Goal: Task Accomplishment & Management: Manage account settings

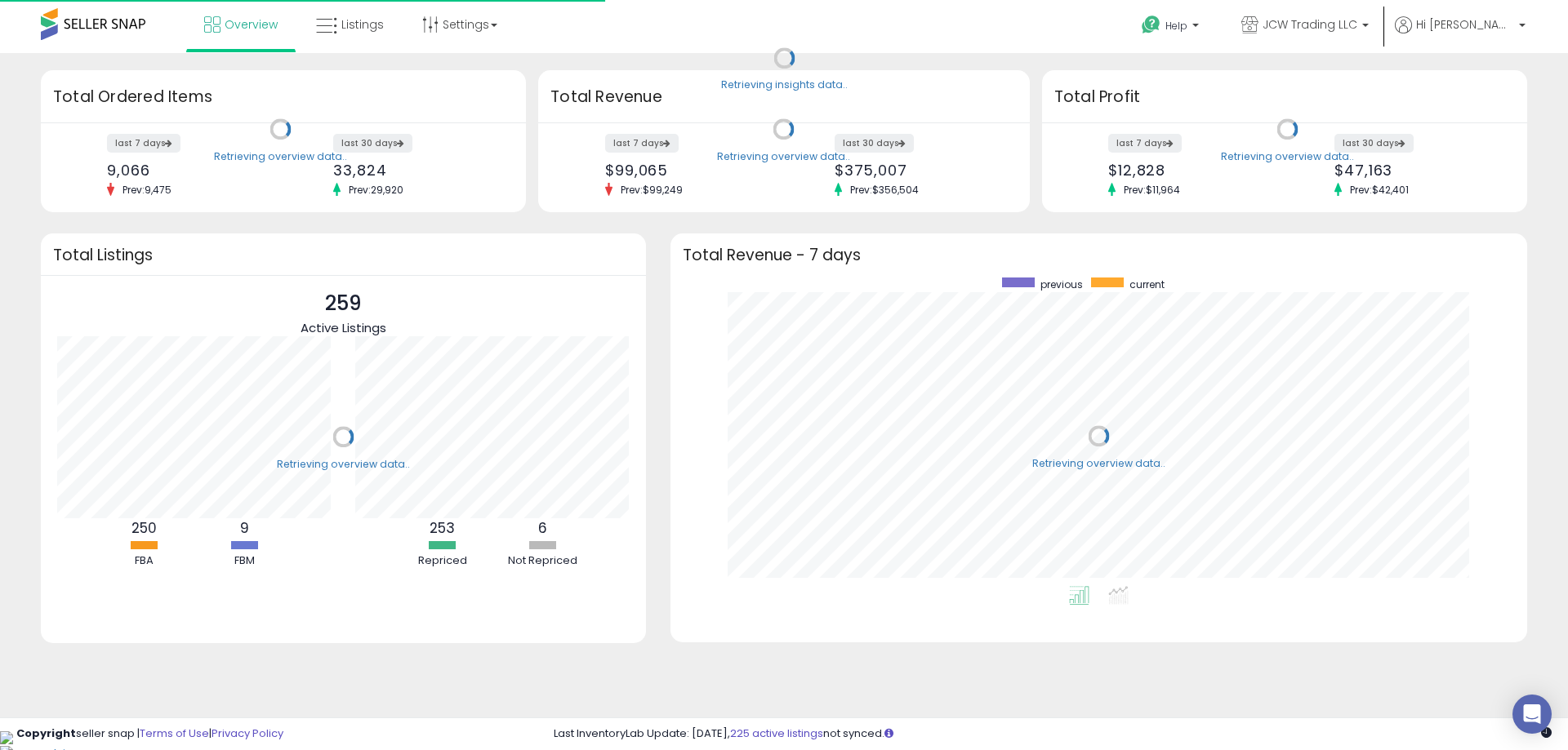
scroll to position [163, 299]
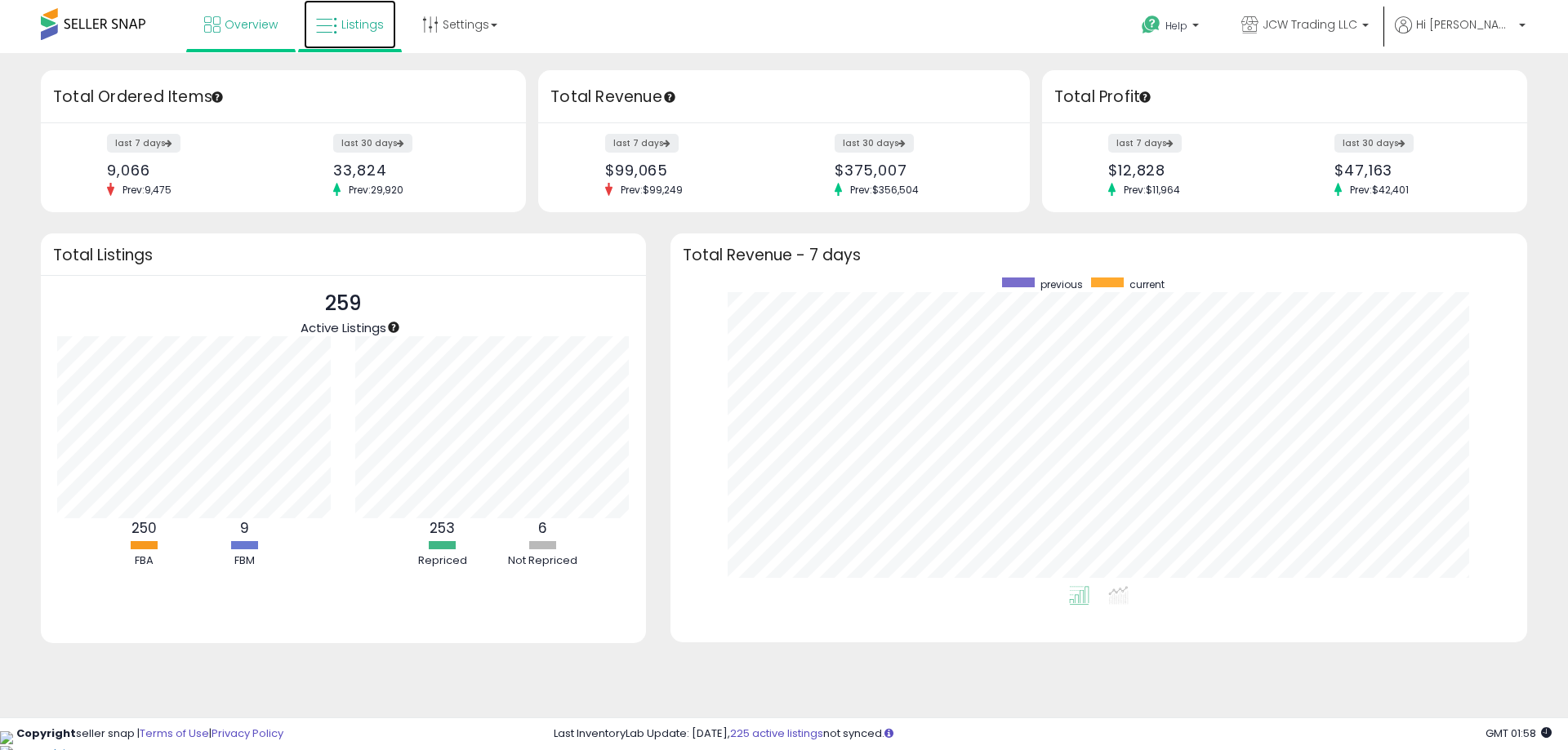
click at [368, 32] on span "Listings" at bounding box center [361, 23] width 42 height 16
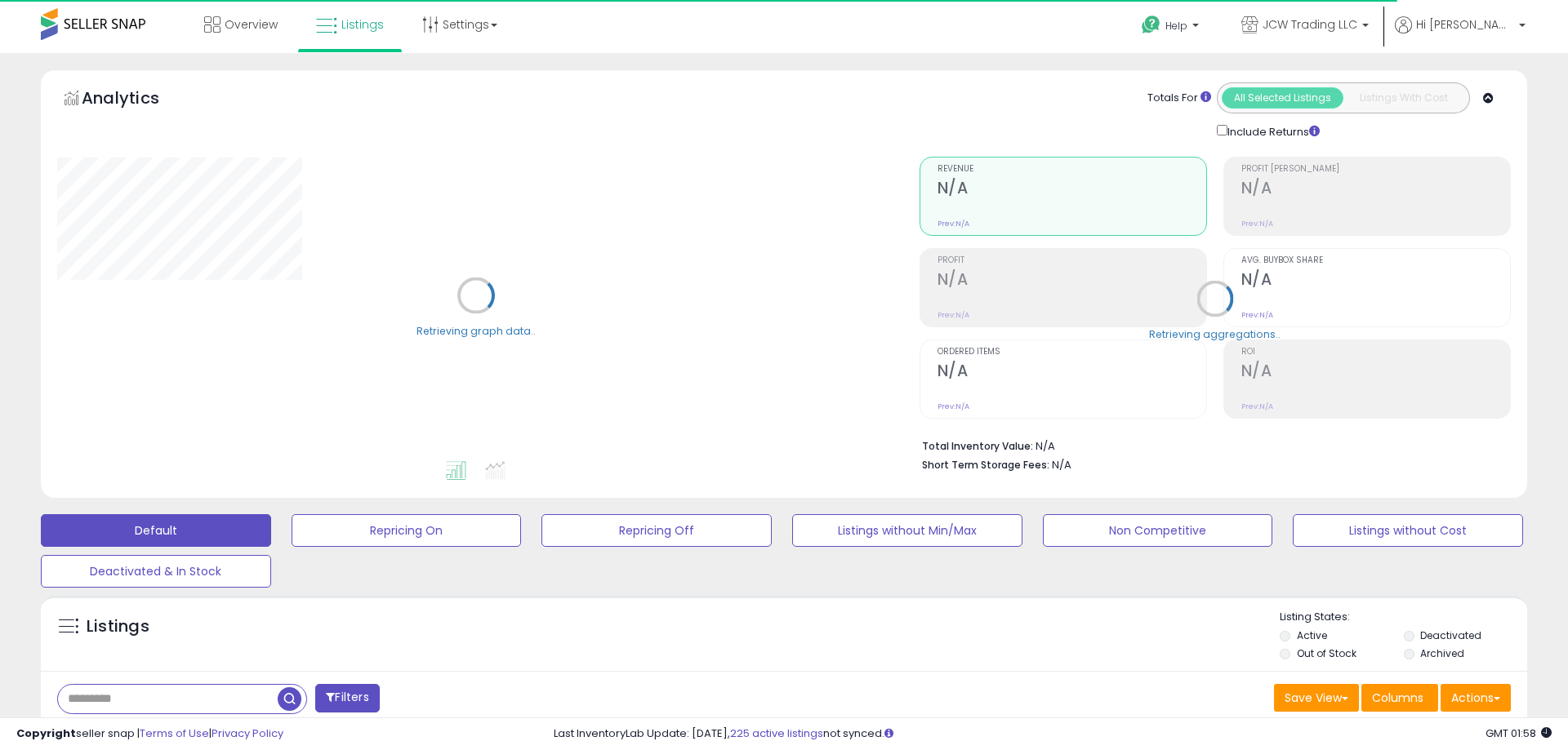
drag, startPoint x: 237, startPoint y: 693, endPoint x: 298, endPoint y: 700, distance: 61.4
click at [237, 693] on input "text" at bounding box center [167, 699] width 218 height 28
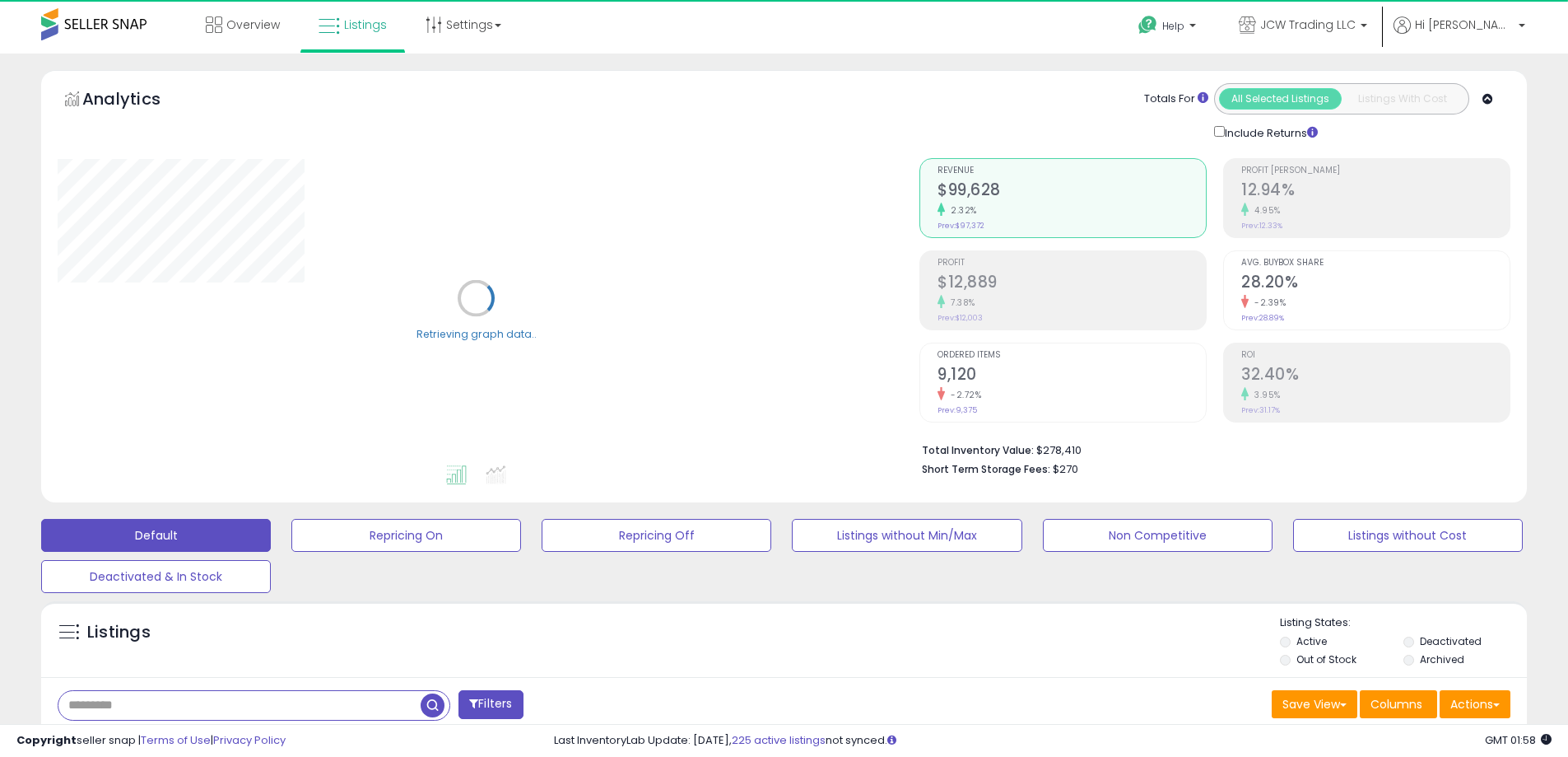
paste input "**********"
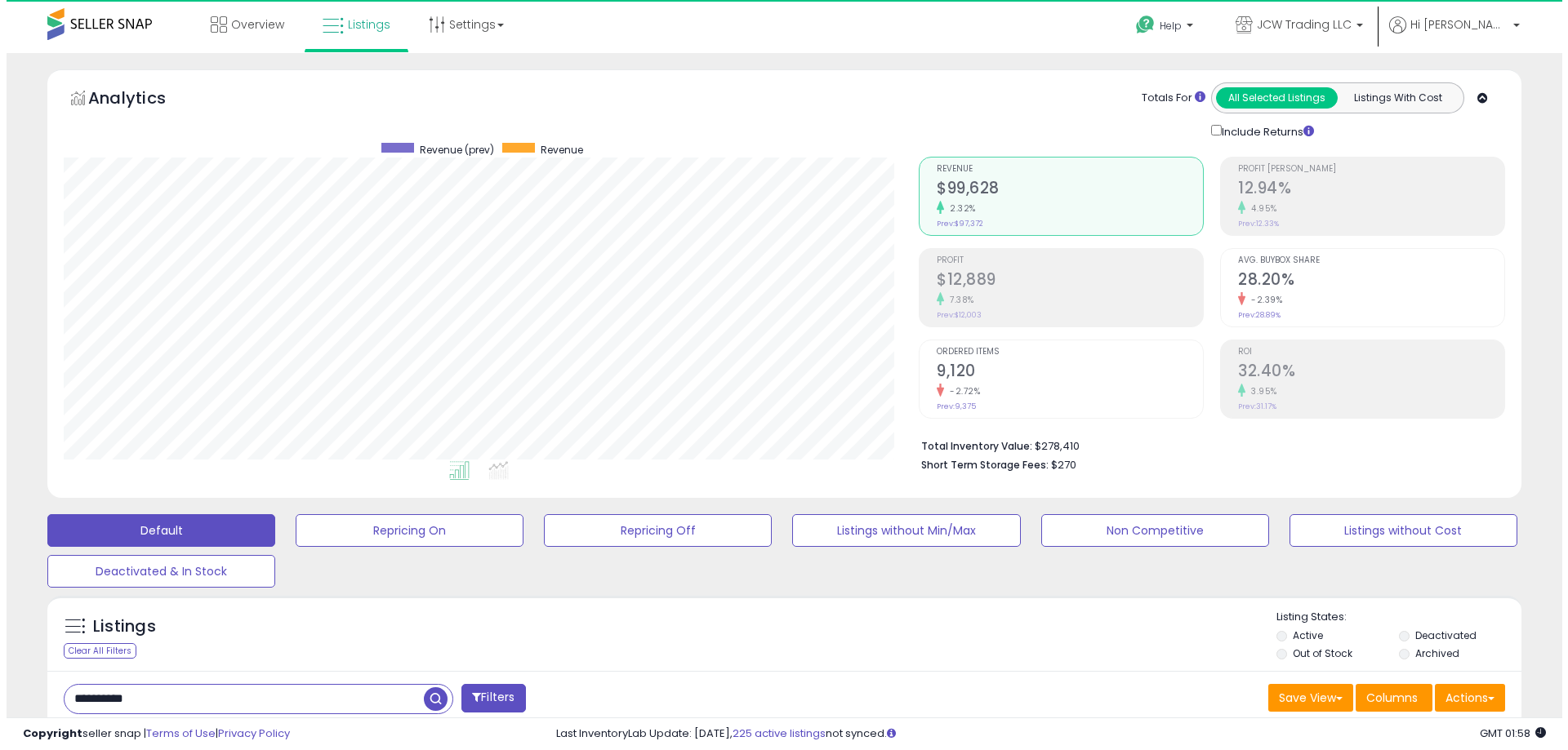
scroll to position [335, 854]
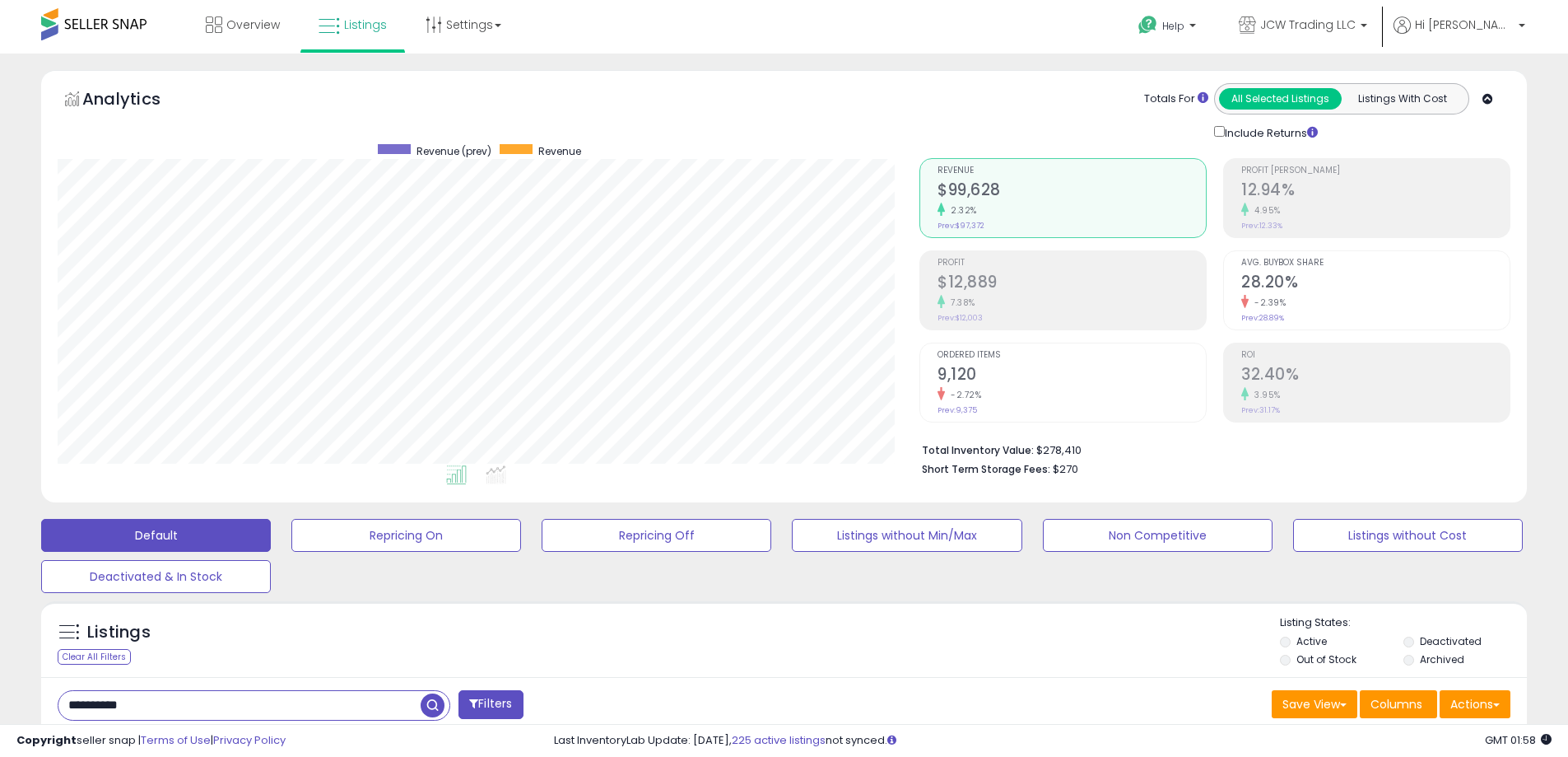
type input "**********"
click at [436, 707] on span "button" at bounding box center [432, 705] width 24 height 24
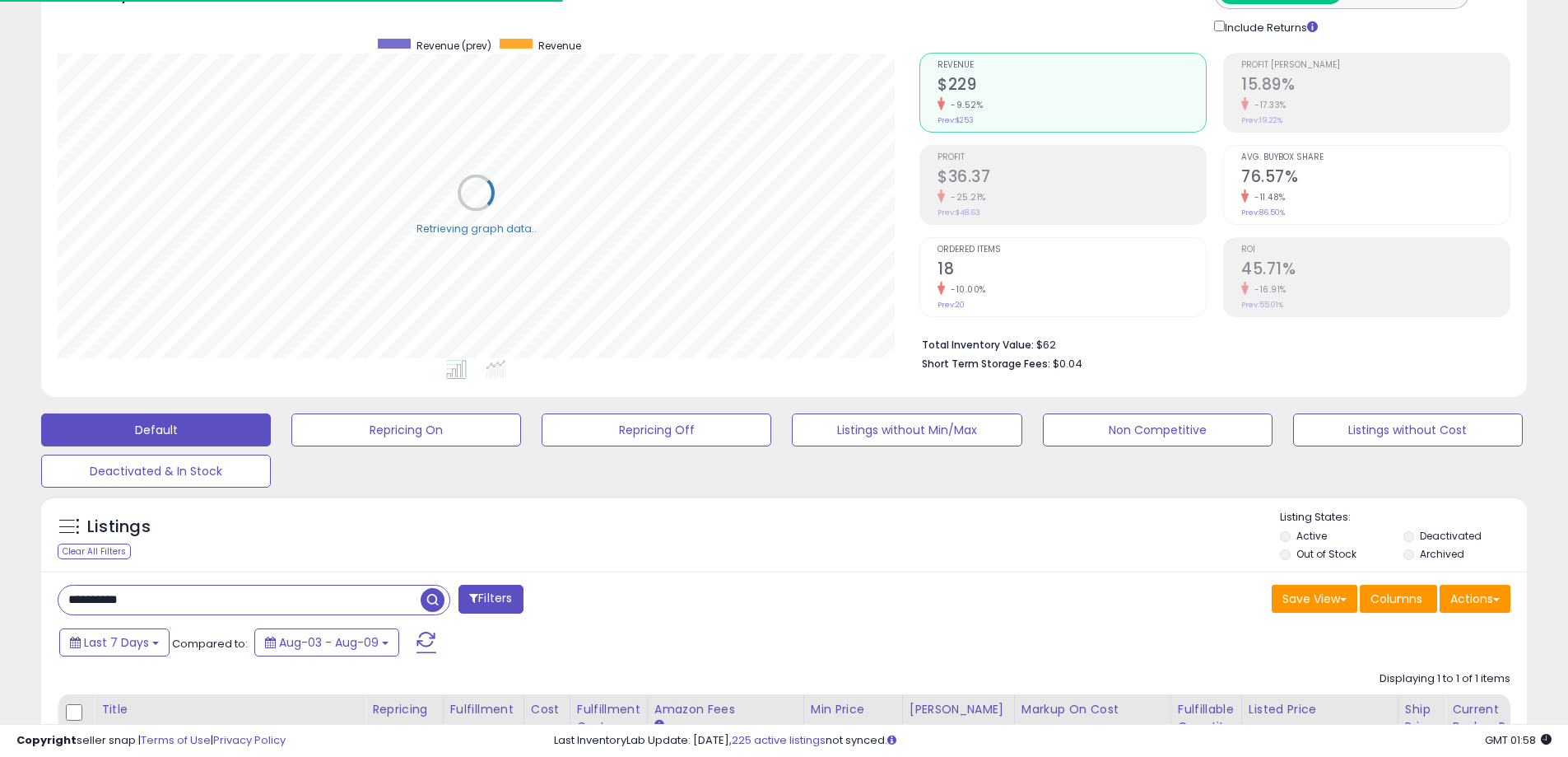
scroll to position [350, 0]
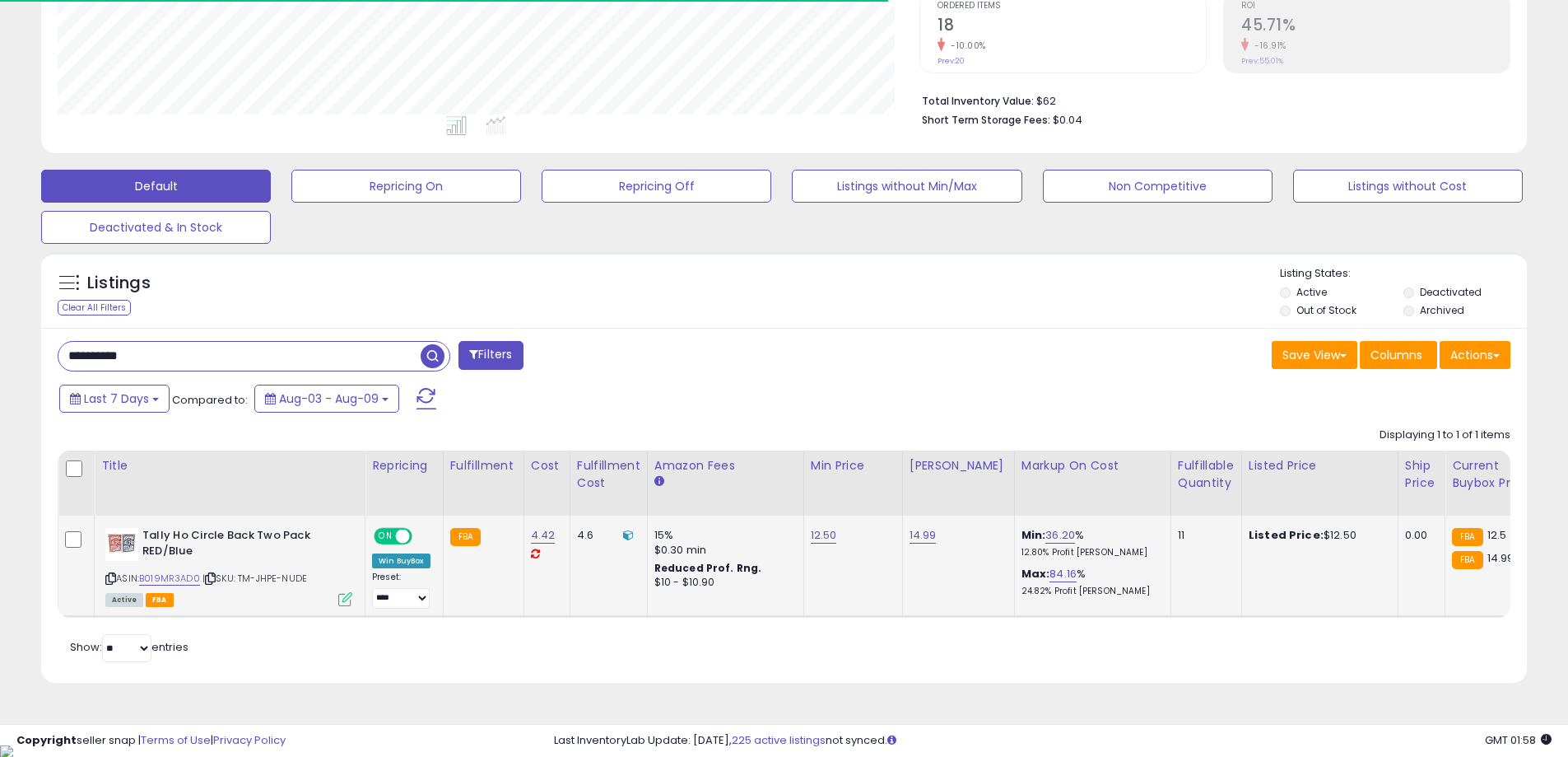
click at [349, 596] on icon at bounding box center [345, 599] width 14 height 14
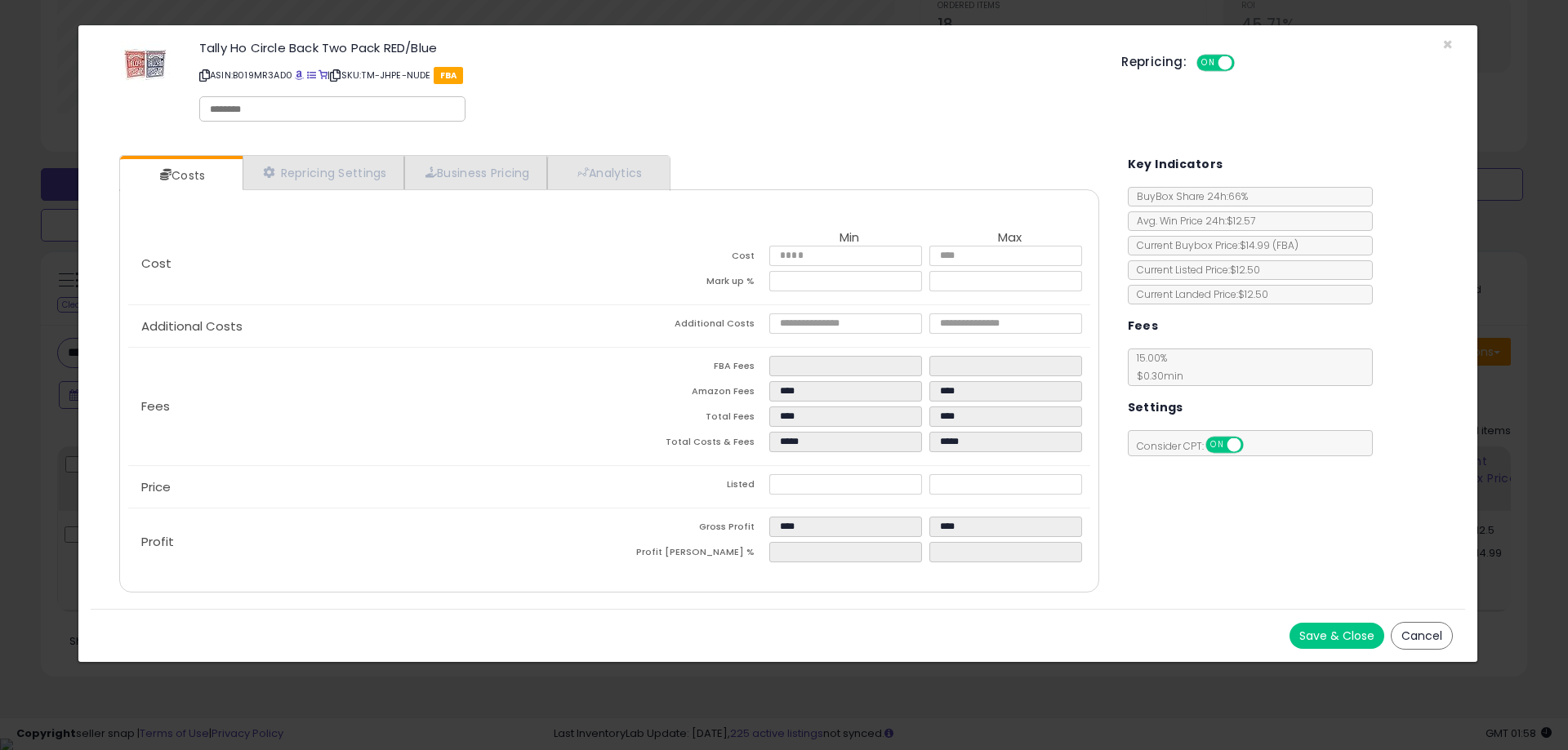
click at [17, 341] on div "× Close Tally Ho Circle Back Two Pack RED/Blue ASIN: B019MR3AD0 | SKU: TM-JHPE-…" at bounding box center [784, 375] width 1568 height 750
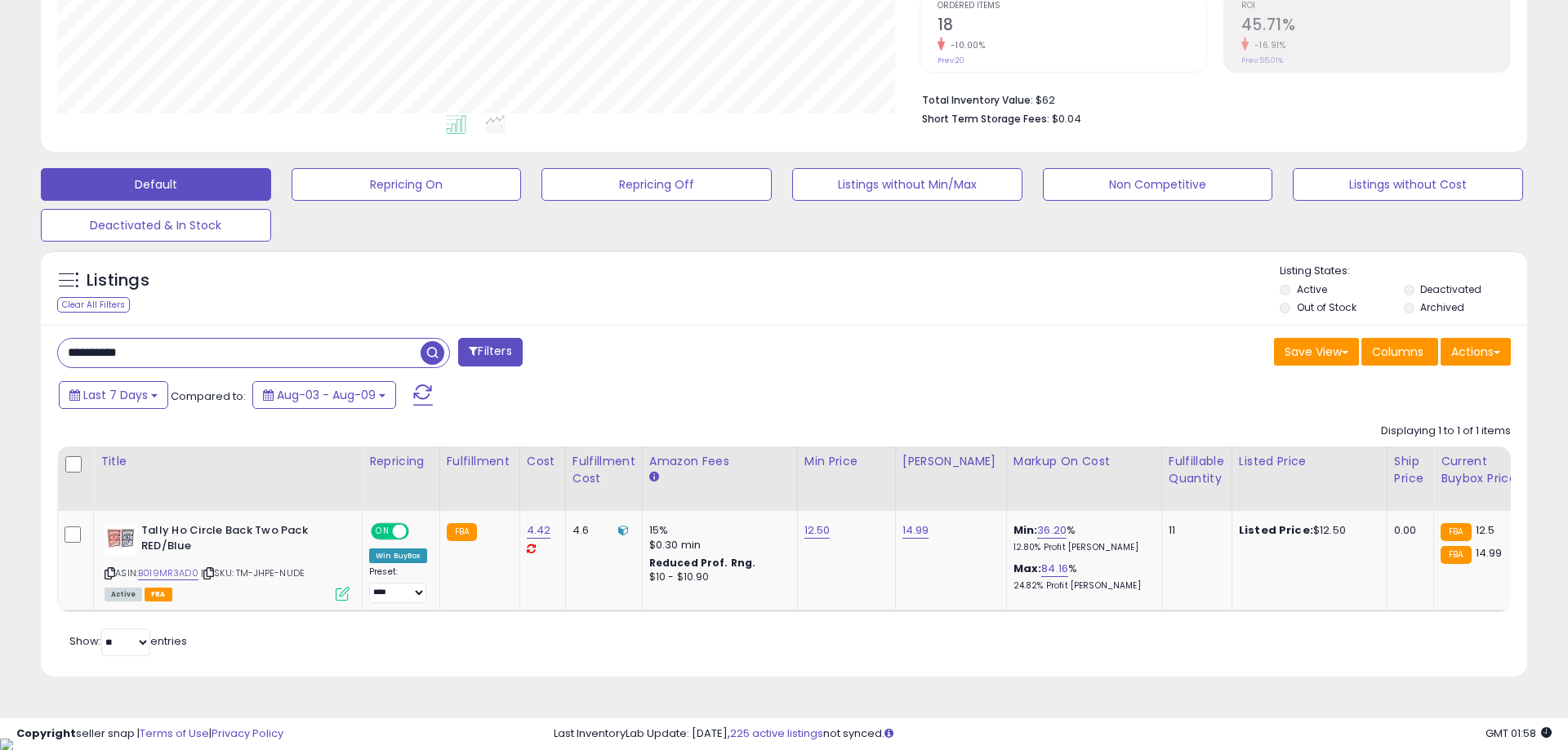
scroll to position [815891, 815587]
click at [1531, 603] on td "Tally Ho Circle Back Two Pack RED/Blue ASIN: B019MR3AD0 | SKU: TM-JHPE-NUDE Act…" at bounding box center [1568, 560] width 73 height 99
click at [336, 600] on icon at bounding box center [342, 593] width 14 height 14
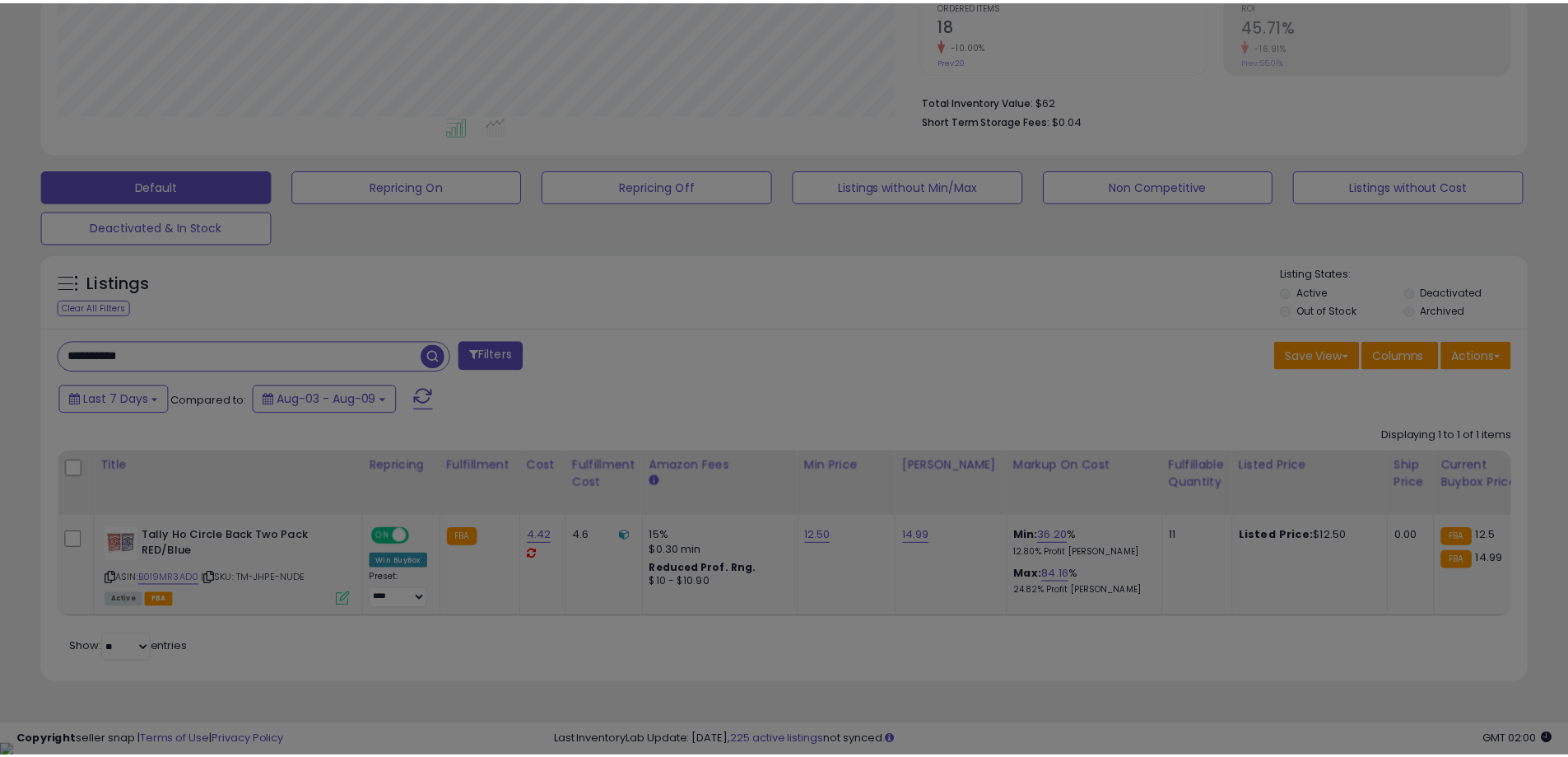
scroll to position [338, 869]
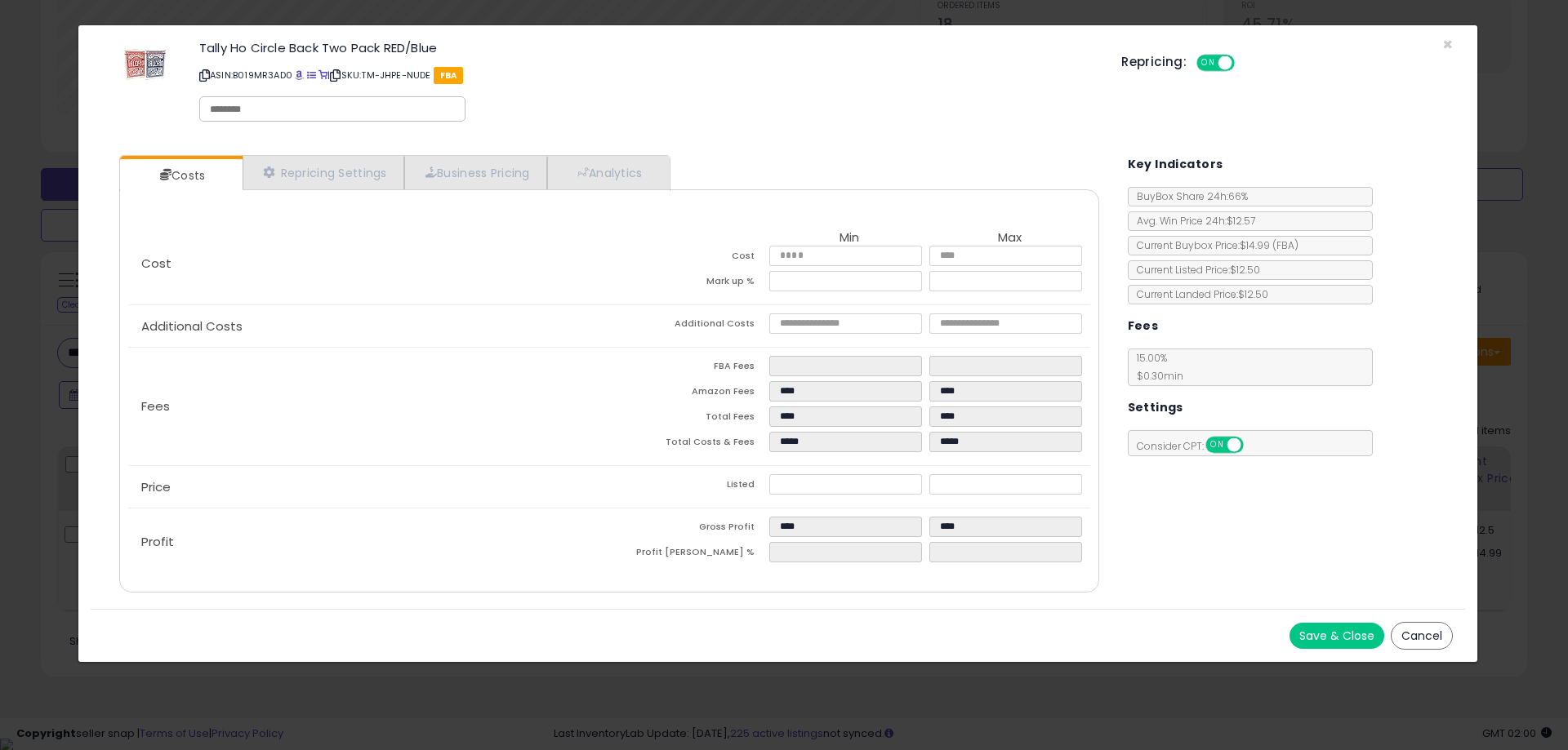
click at [346, 696] on div "× Close Tally Ho Circle Back Two Pack RED/Blue ASIN: B019MR3AD0 | SKU: TM-JHPE-…" at bounding box center [784, 375] width 1568 height 750
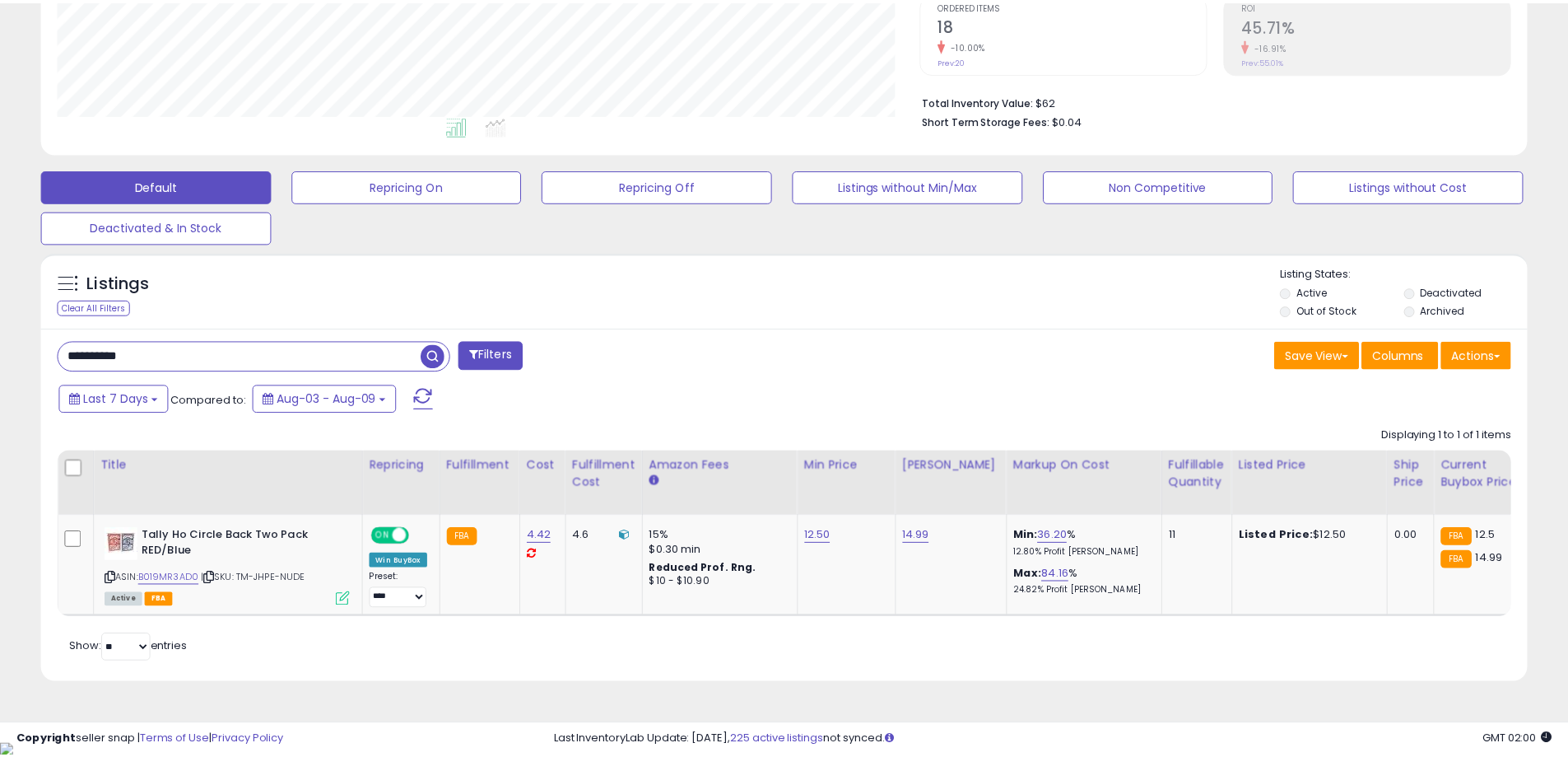
scroll to position [823506, 822482]
